Goal: Task Accomplishment & Management: Manage account settings

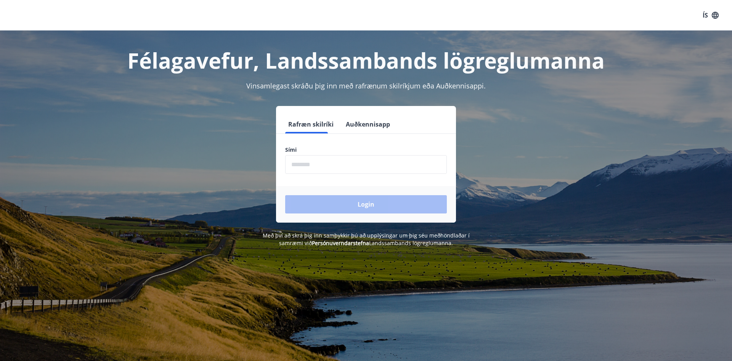
click at [335, 170] on input "phone" at bounding box center [366, 164] width 162 height 19
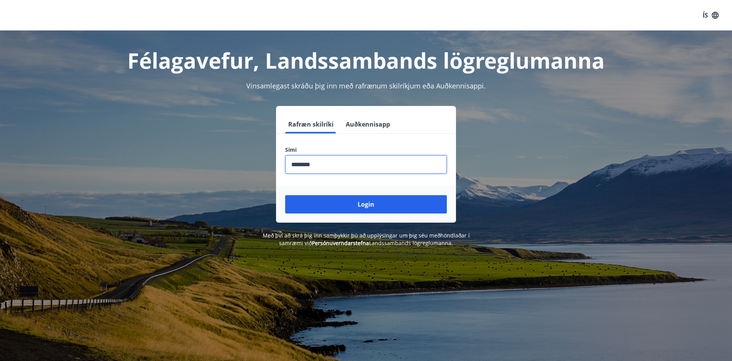
type input "********"
click at [285, 195] on button "Login" at bounding box center [366, 204] width 162 height 18
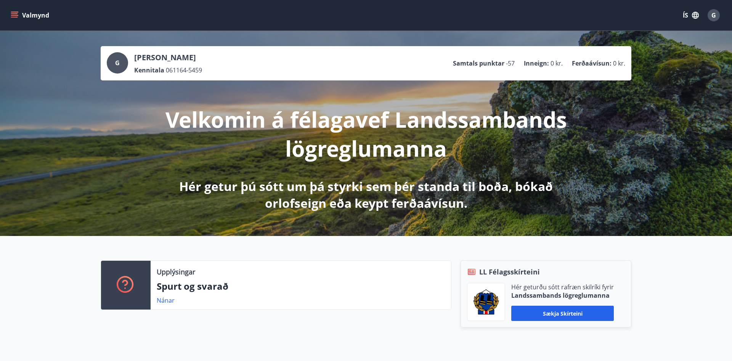
click at [14, 14] on icon "menu" at bounding box center [15, 15] width 8 height 8
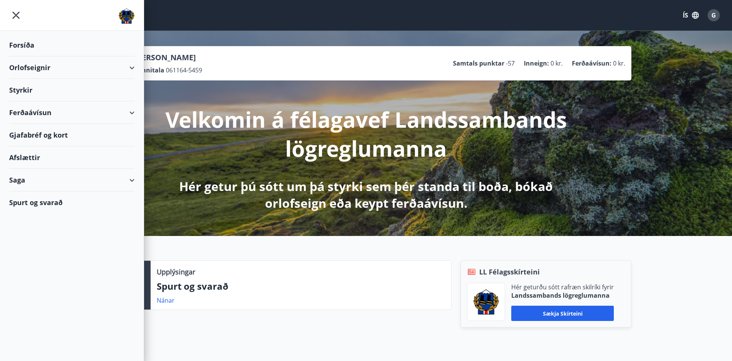
click at [28, 68] on div "Orlofseignir" at bounding box center [71, 67] width 125 height 23
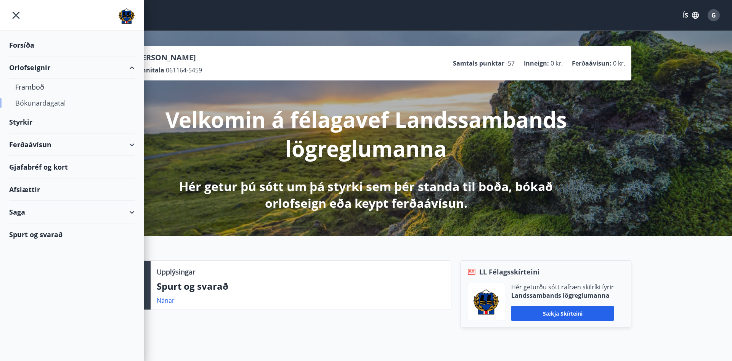
click at [36, 101] on div "Bókunardagatal" at bounding box center [71, 103] width 113 height 16
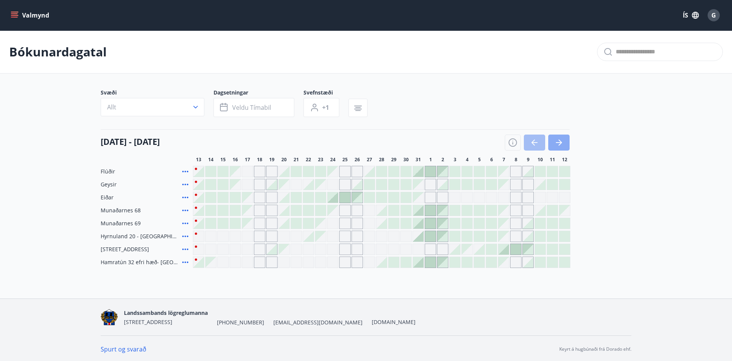
click at [560, 143] on icon "button" at bounding box center [559, 142] width 6 height 1
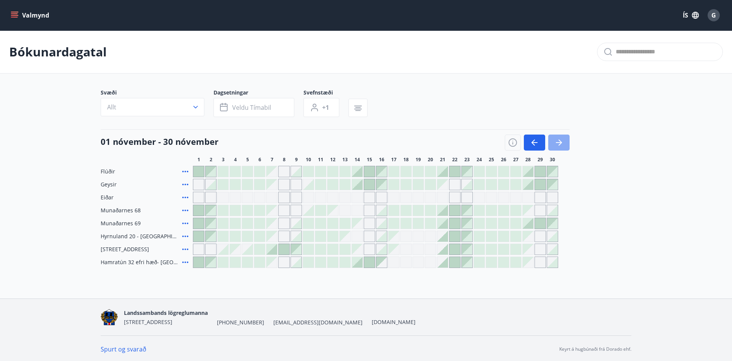
click at [563, 141] on icon "button" at bounding box center [559, 142] width 9 height 9
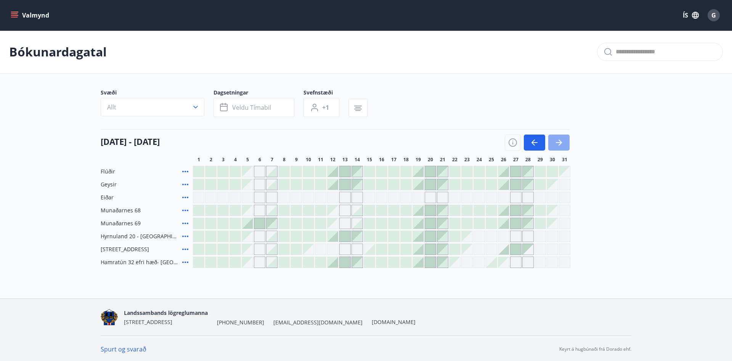
click at [561, 143] on icon "button" at bounding box center [560, 143] width 3 height 6
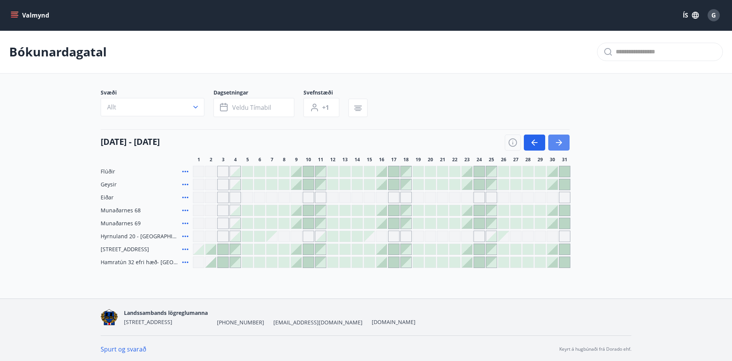
click at [561, 142] on icon "button" at bounding box center [560, 143] width 3 height 6
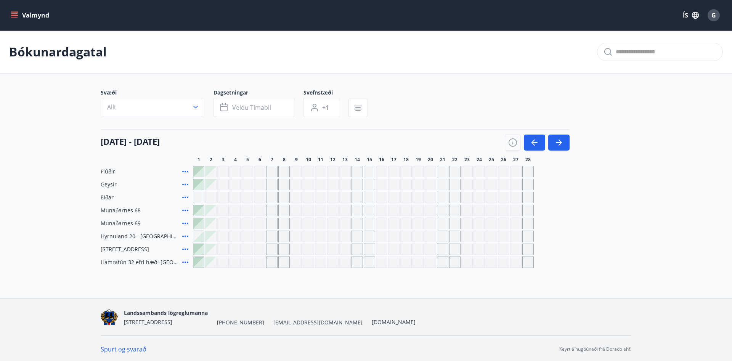
click at [37, 15] on button "Valmynd" at bounding box center [30, 15] width 43 height 14
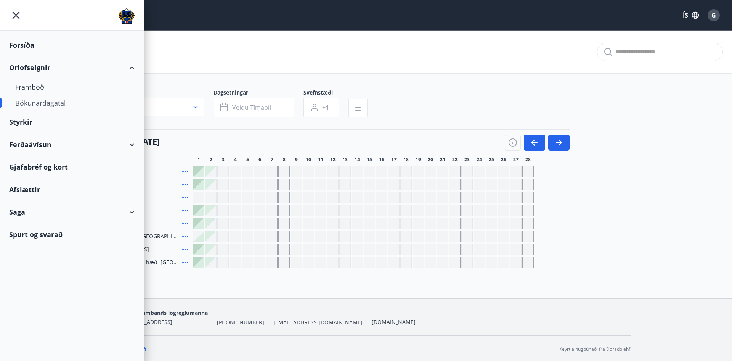
click at [132, 143] on div "Ferðaávísun" at bounding box center [71, 145] width 125 height 23
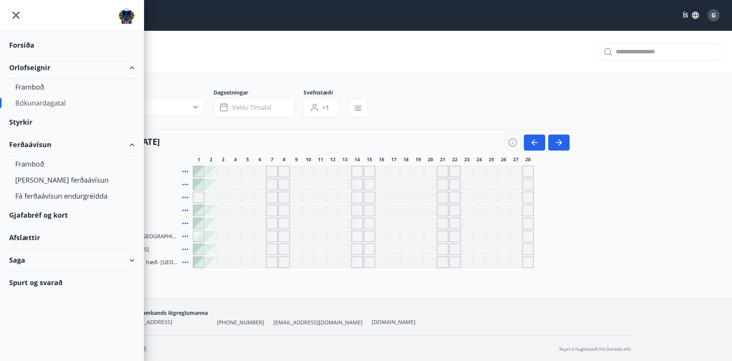
click at [58, 214] on div "Gjafabréf og kort" at bounding box center [71, 215] width 125 height 23
